Goal: Contribute content

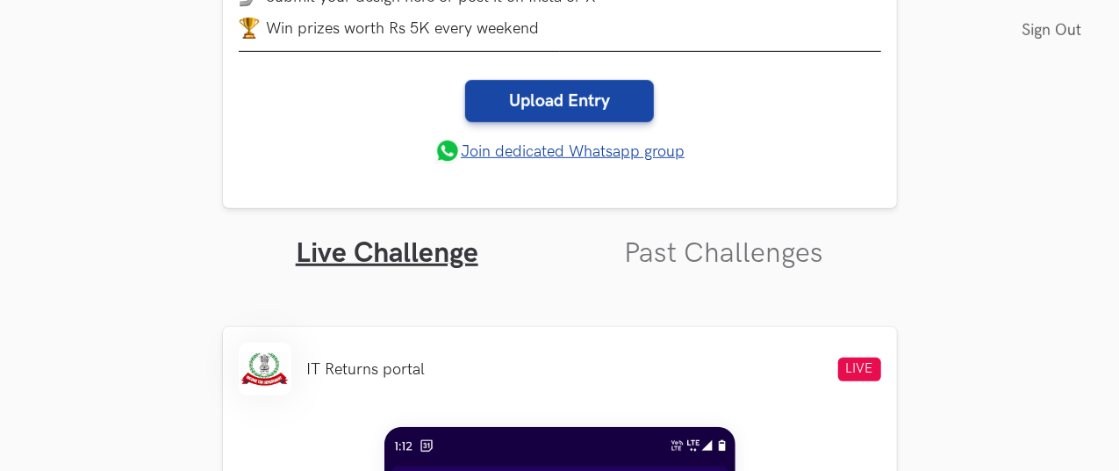
scroll to position [414, 40]
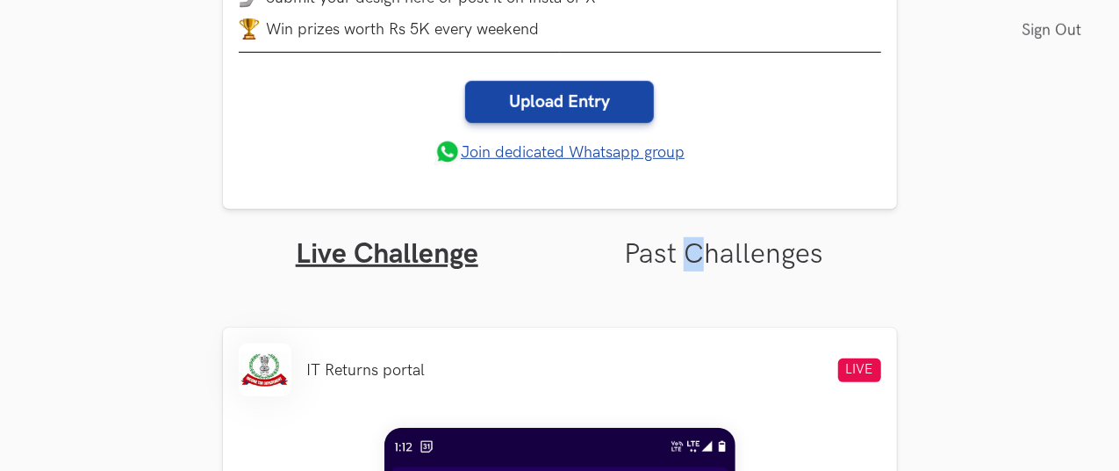
drag, startPoint x: 659, startPoint y: 233, endPoint x: 651, endPoint y: 255, distance: 23.0
click at [651, 255] on ul "Live Challenge Past Challenges" at bounding box center [560, 240] width 674 height 62
click at [651, 255] on link "Past Challenges" at bounding box center [723, 254] width 199 height 34
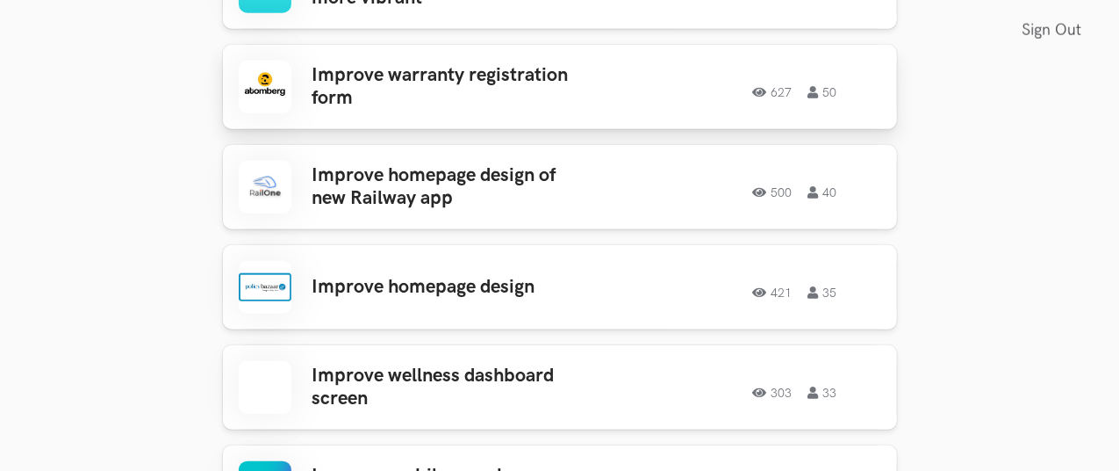
scroll to position [836, 40]
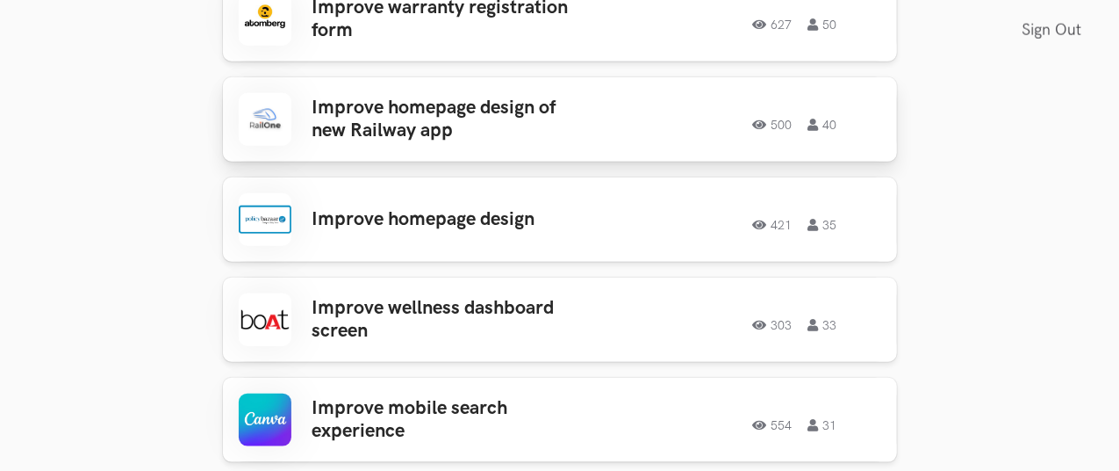
click at [451, 127] on h3 "Improve homepage design of new Railway app" at bounding box center [450, 120] width 274 height 47
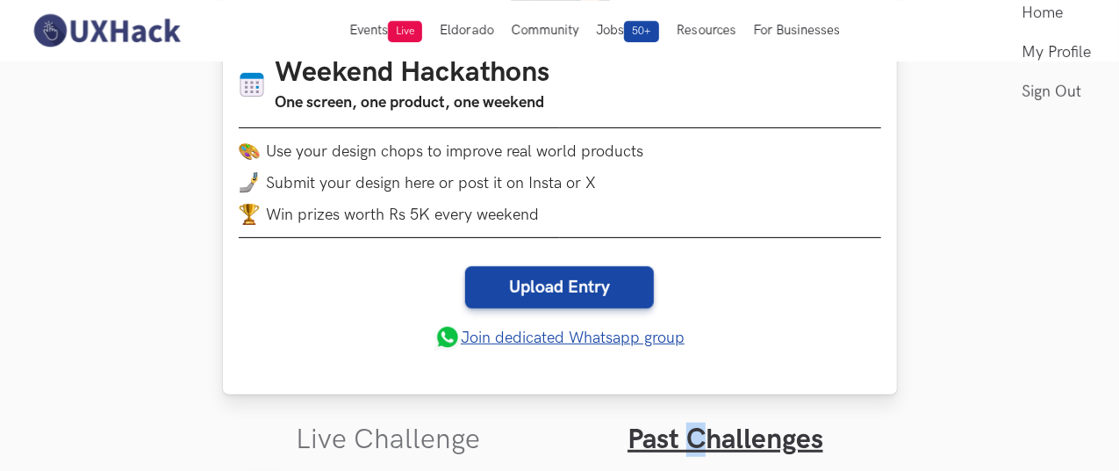
scroll to position [219, 29]
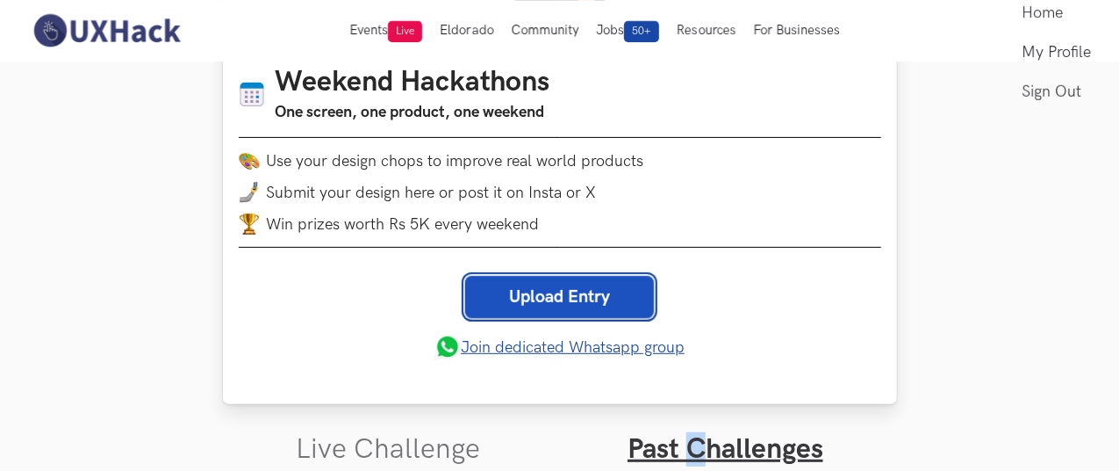
click at [578, 292] on link "Upload Entry" at bounding box center [559, 297] width 189 height 42
click at [587, 303] on link "Upload Entry" at bounding box center [559, 297] width 189 height 42
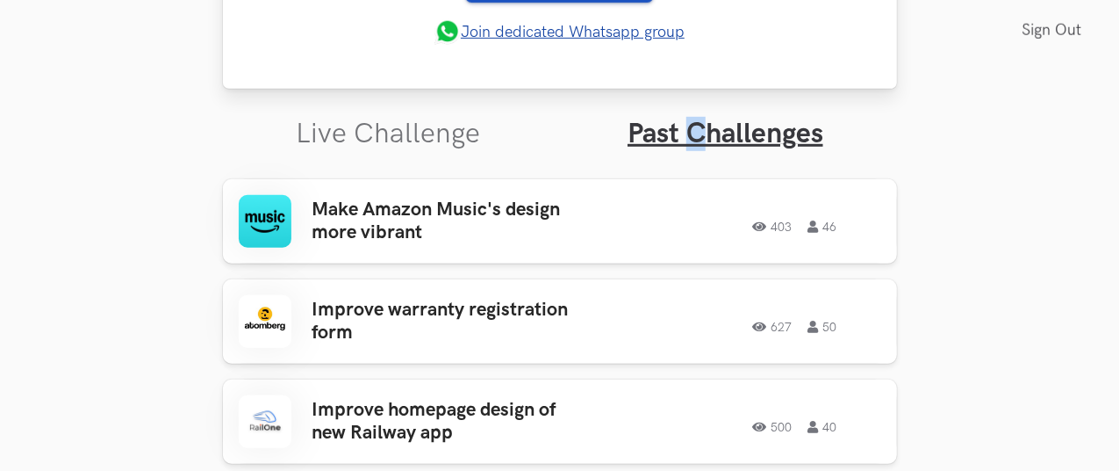
scroll to position [535, 29]
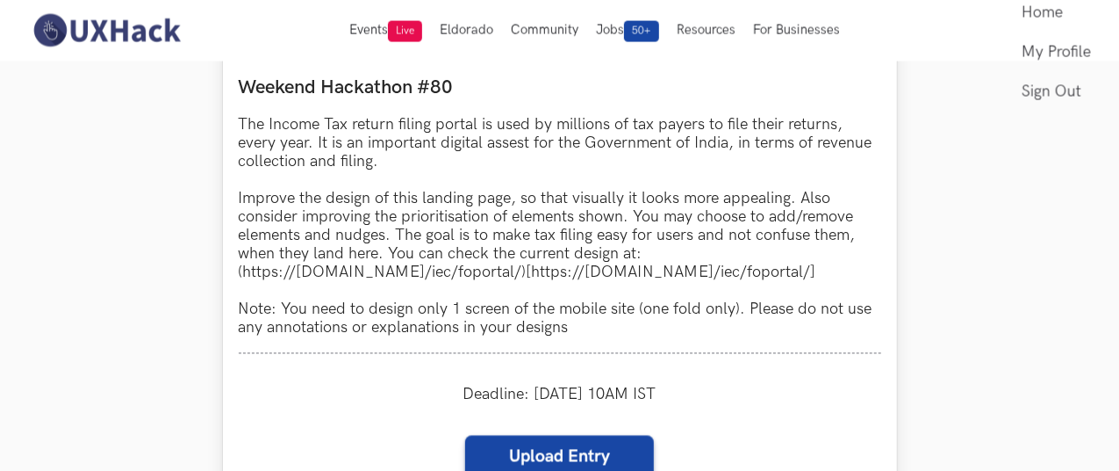
scroll to position [1597, 29]
drag, startPoint x: 349, startPoint y: 316, endPoint x: 430, endPoint y: 315, distance: 80.8
click at [430, 315] on p "The Income Tax return filing portal is used by millions of tax payers to file t…" at bounding box center [560, 227] width 643 height 221
